Goal: Task Accomplishment & Management: Use online tool/utility

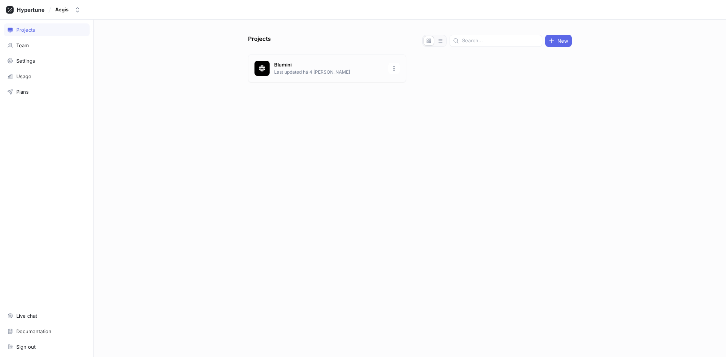
click at [309, 63] on p "Blumini" at bounding box center [329, 65] width 110 height 8
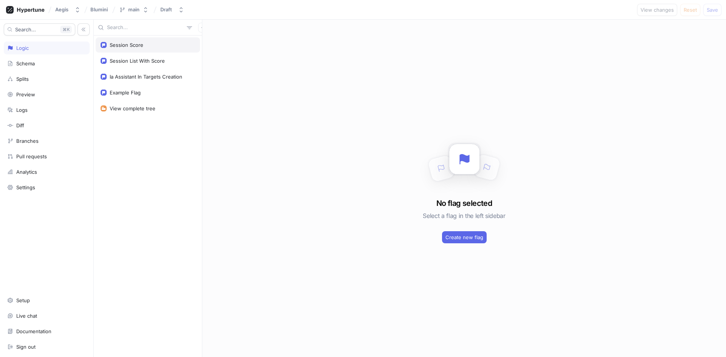
click at [140, 45] on div "Session Score" at bounding box center [127, 45] width 34 height 6
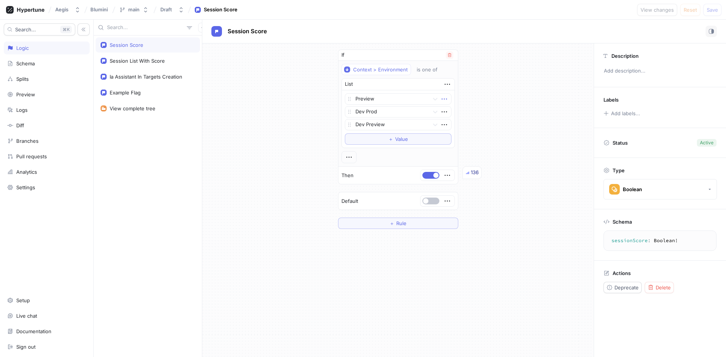
click at [443, 100] on icon "button" at bounding box center [444, 99] width 8 height 8
click at [424, 71] on div "Context > Environment is one of List Preview Dev Prod Dev Preview To pick up a …" at bounding box center [398, 113] width 113 height 99
click at [426, 73] on div "is one of" at bounding box center [427, 70] width 21 height 6
click at [314, 103] on div "If Context > Environment is one of List Preview Dev Prod Dev Preview To pick up…" at bounding box center [397, 139] width 391 height 192
click at [445, 98] on icon "button" at bounding box center [444, 99] width 8 height 8
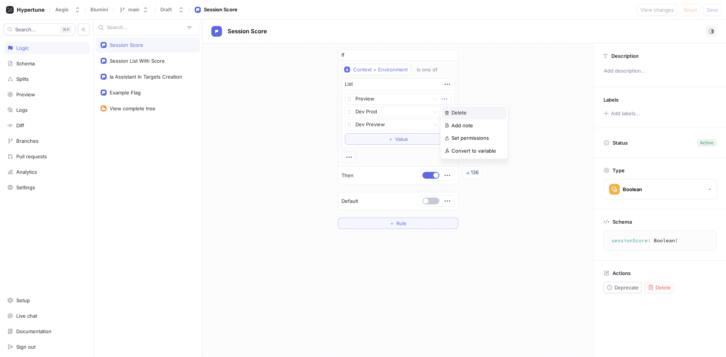
click at [464, 113] on p "Delete" at bounding box center [459, 113] width 15 height 8
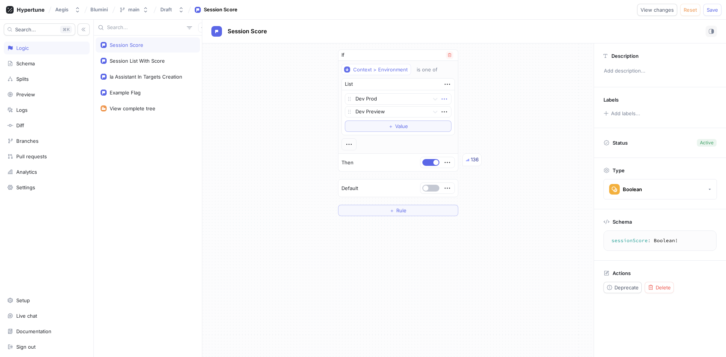
click at [444, 100] on icon "button" at bounding box center [444, 99] width 8 height 8
click at [451, 109] on div "Delete" at bounding box center [474, 113] width 64 height 13
click at [446, 99] on icon "button" at bounding box center [444, 99] width 8 height 8
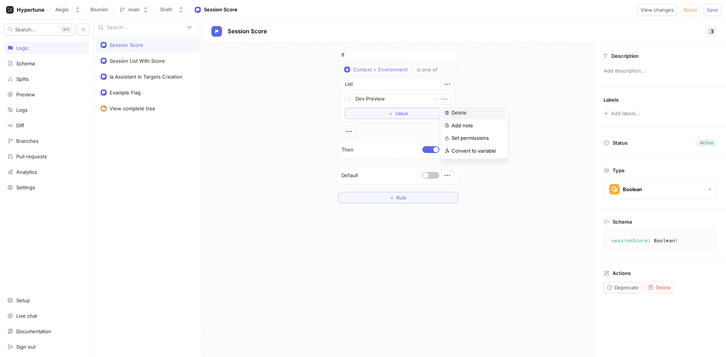
click at [455, 112] on p "Delete" at bounding box center [459, 113] width 15 height 8
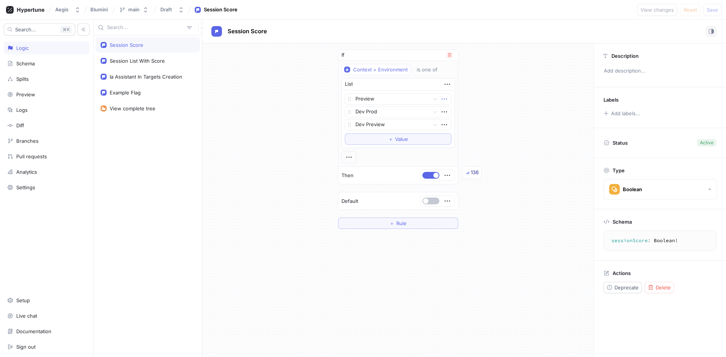
click at [445, 100] on icon "button" at bounding box center [444, 99] width 8 height 8
click at [452, 111] on p "Delete" at bounding box center [459, 113] width 15 height 8
click at [441, 99] on icon "button" at bounding box center [444, 99] width 8 height 8
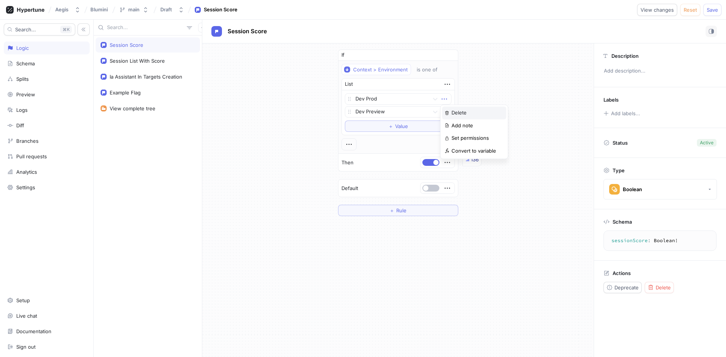
click at [445, 109] on div "Delete" at bounding box center [474, 113] width 64 height 13
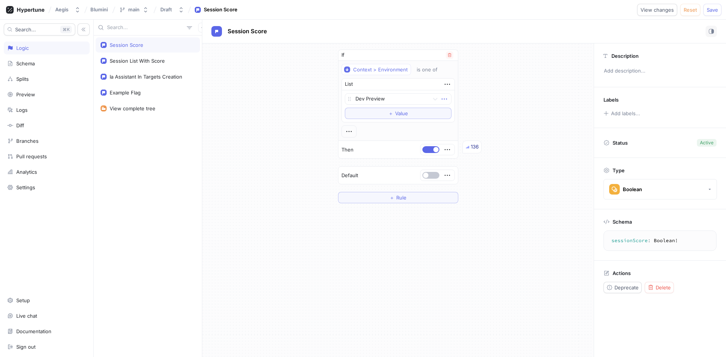
click at [443, 96] on icon "button" at bounding box center [444, 99] width 8 height 8
click at [446, 105] on div "Delete Add note Set permissions Convert to variable" at bounding box center [474, 132] width 68 height 54
click at [454, 109] on div "Delete" at bounding box center [474, 113] width 64 height 13
click at [713, 10] on span "Save" at bounding box center [712, 10] width 11 height 5
